Goal: Task Accomplishment & Management: Manage account settings

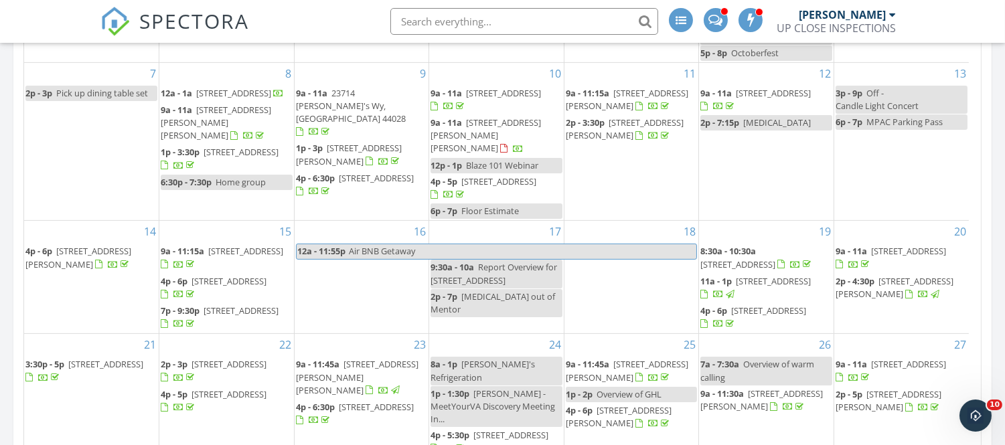
click at [881, 23] on div "UP CLOSE INSPECTIONS" at bounding box center [836, 27] width 119 height 13
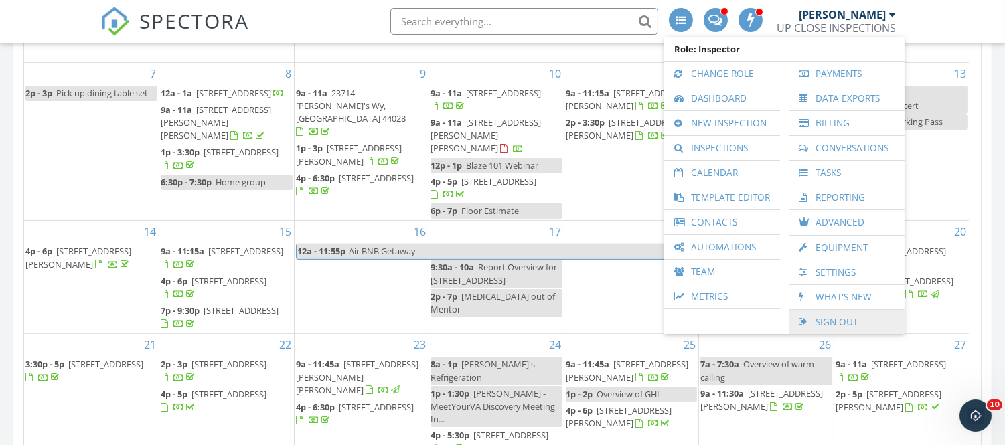
click at [826, 324] on link "Sign Out" at bounding box center [847, 322] width 102 height 24
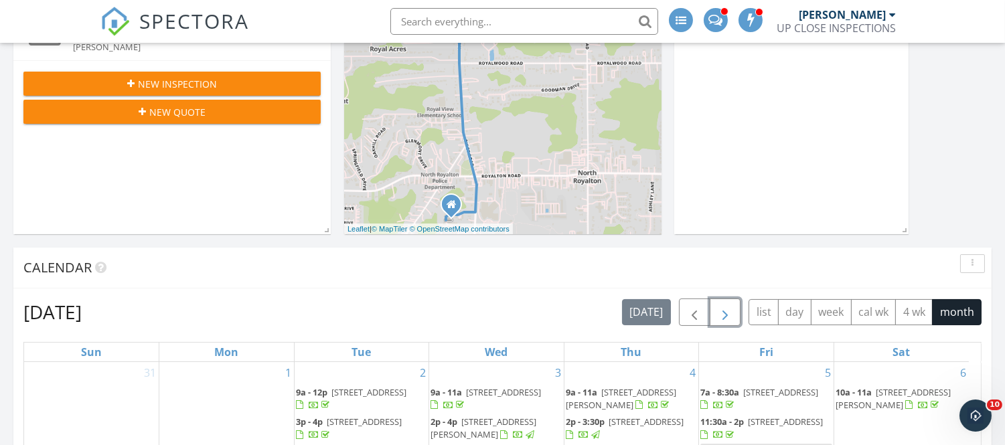
click at [727, 321] on span "button" at bounding box center [725, 313] width 16 height 16
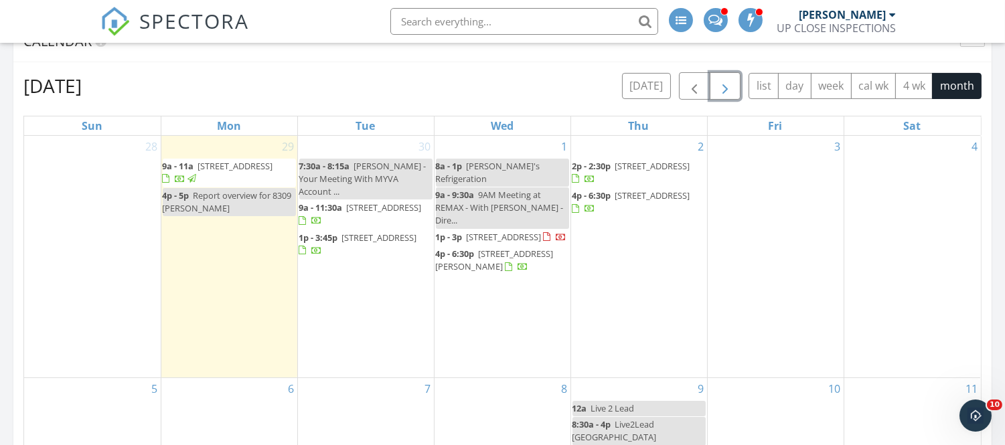
scroll to position [569, 0]
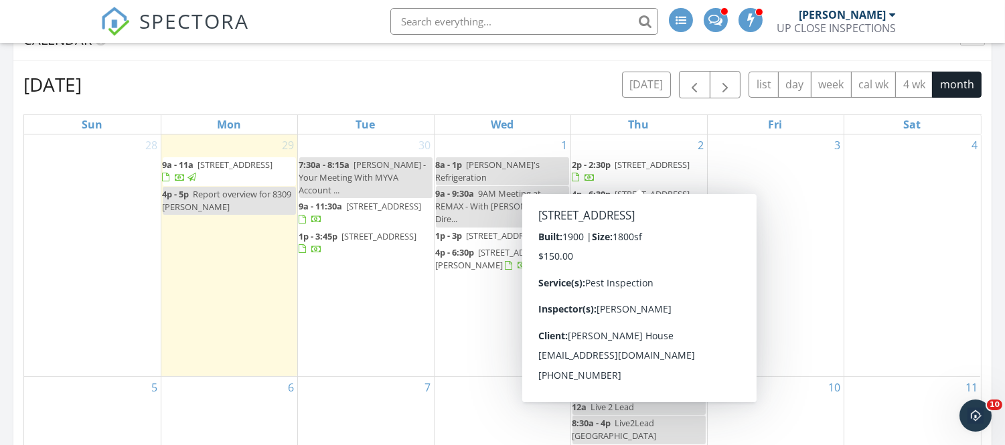
click at [596, 84] on div "October 2025 today list day week cal wk 4 wk month" at bounding box center [502, 84] width 959 height 27
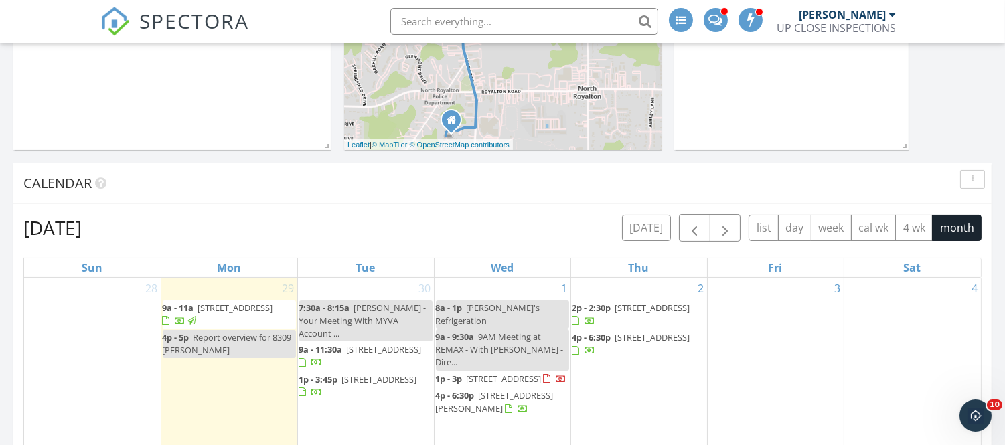
scroll to position [425, 0]
click at [893, 17] on div at bounding box center [893, 14] width 7 height 11
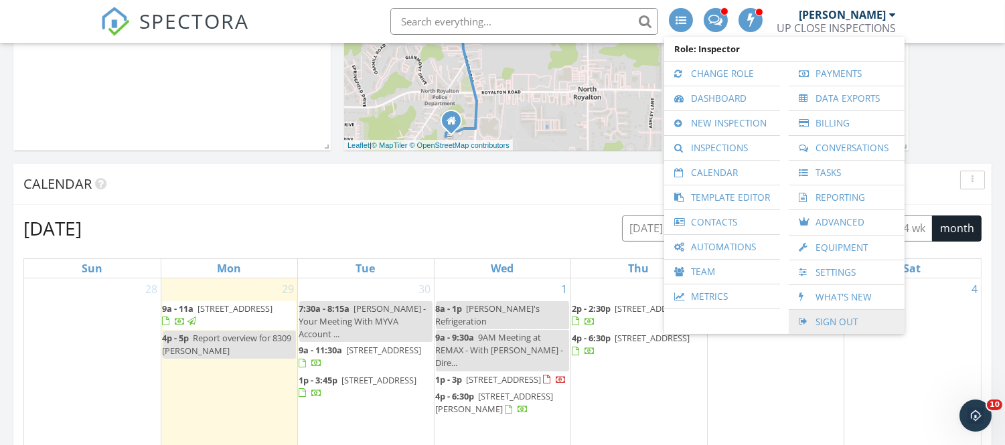
click at [828, 330] on link "Sign Out" at bounding box center [847, 322] width 102 height 24
